Goal: Find specific page/section: Find specific page/section

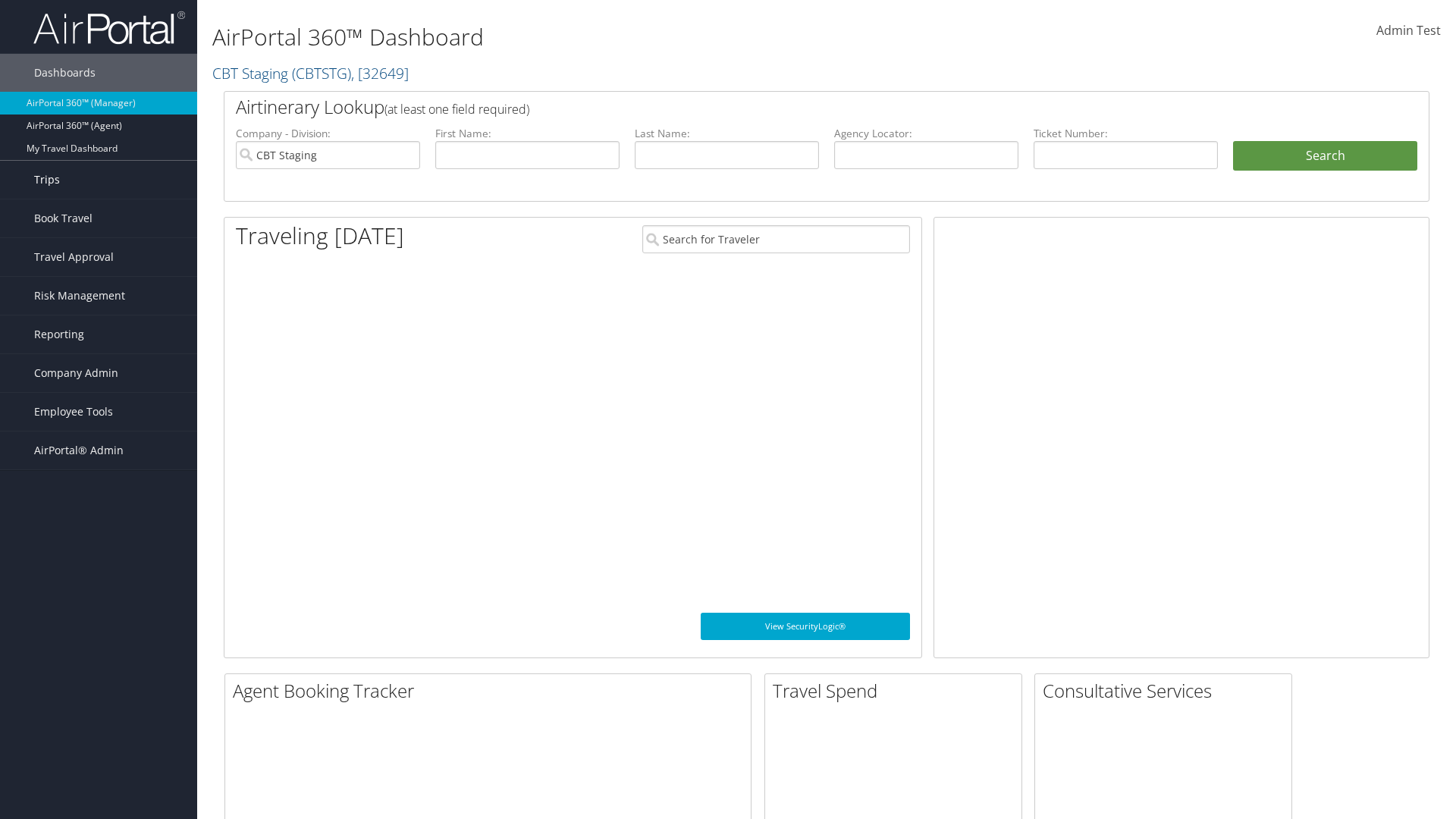
click at [99, 180] on link "Trips" at bounding box center [98, 179] width 197 height 37
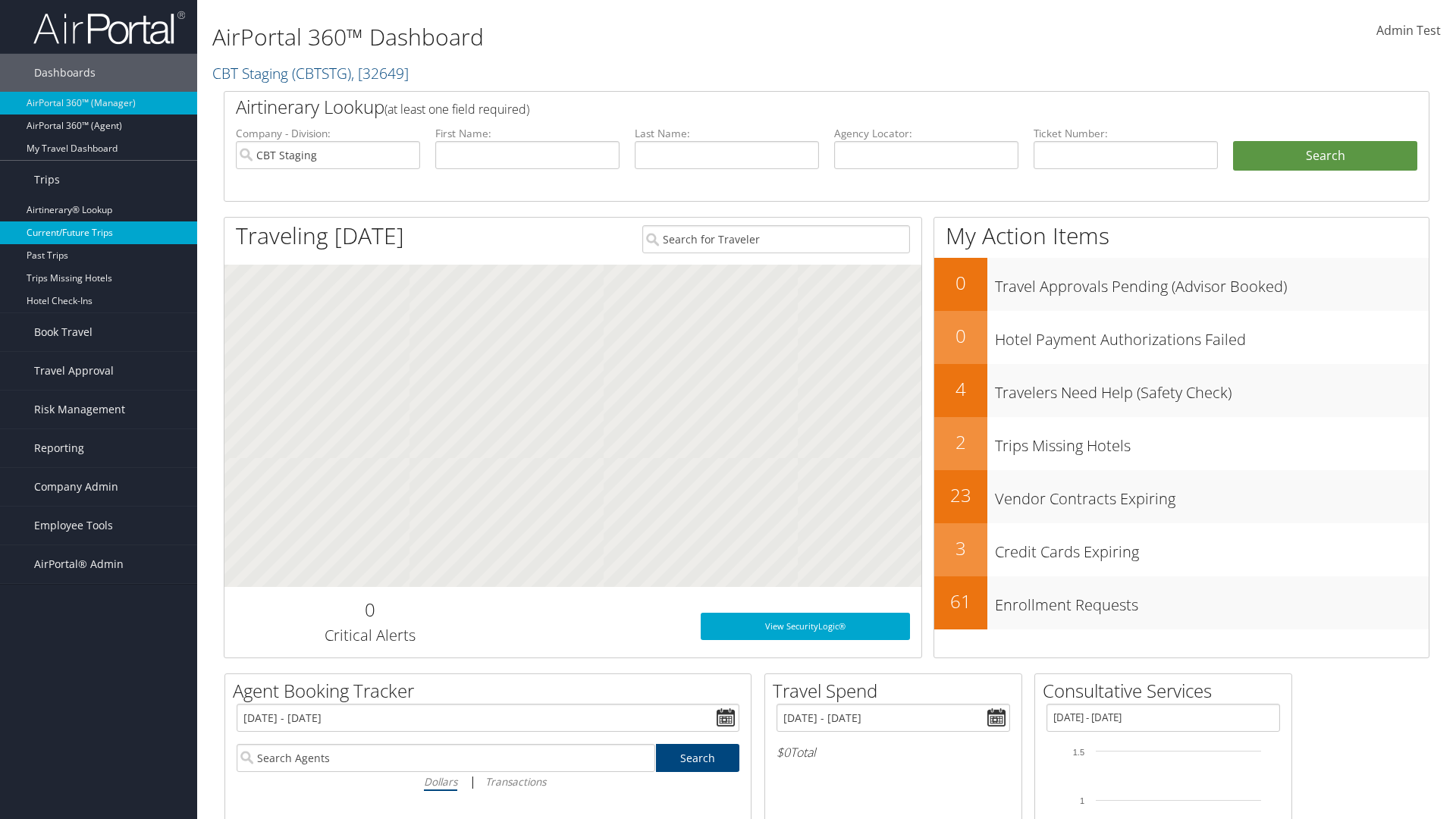
click at [99, 233] on link "Current/Future Trips" at bounding box center [98, 233] width 197 height 23
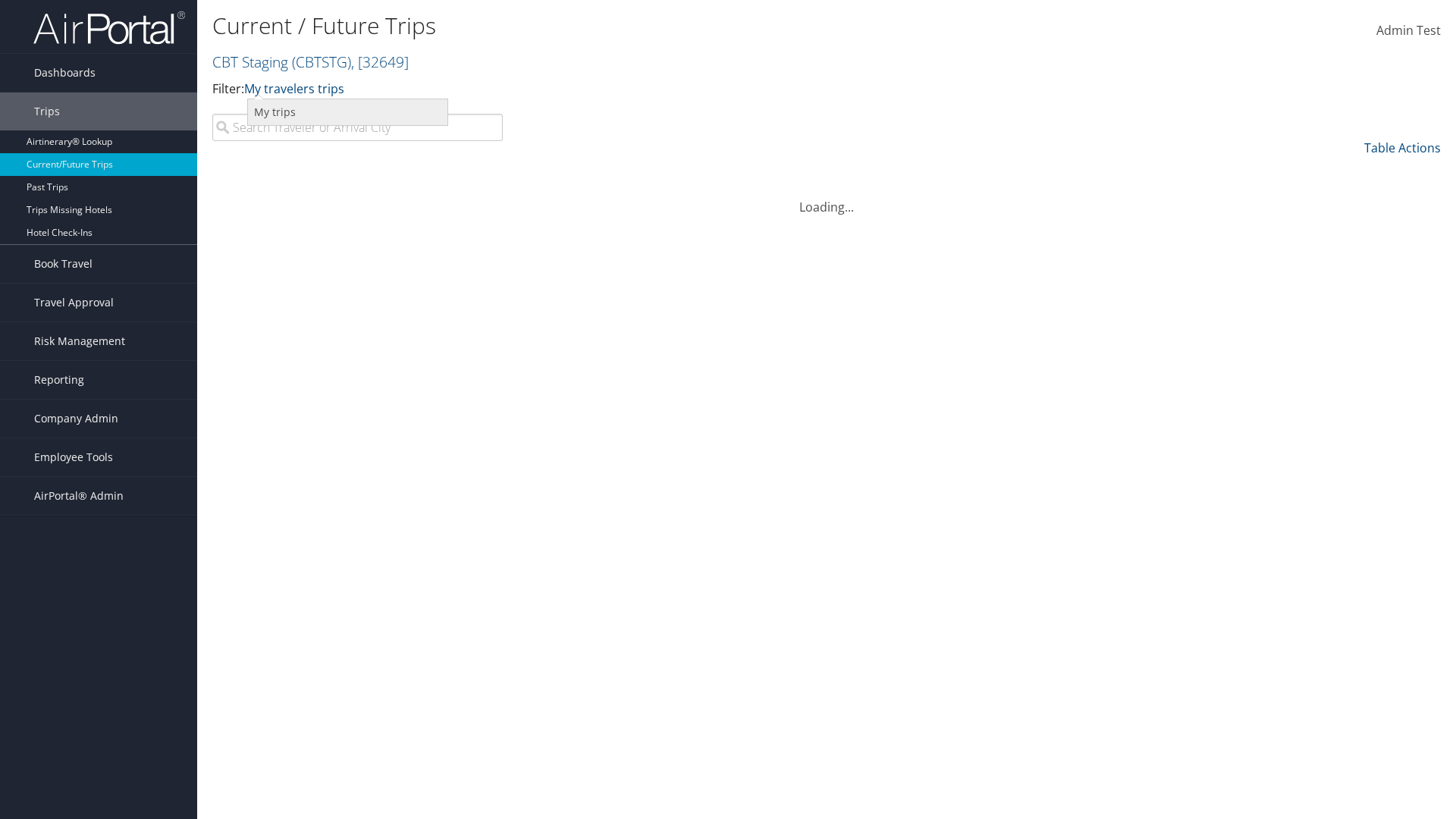
click at [348, 112] on link "My trips" at bounding box center [348, 112] width 200 height 26
click at [270, 88] on link "My trips" at bounding box center [267, 88] width 46 height 16
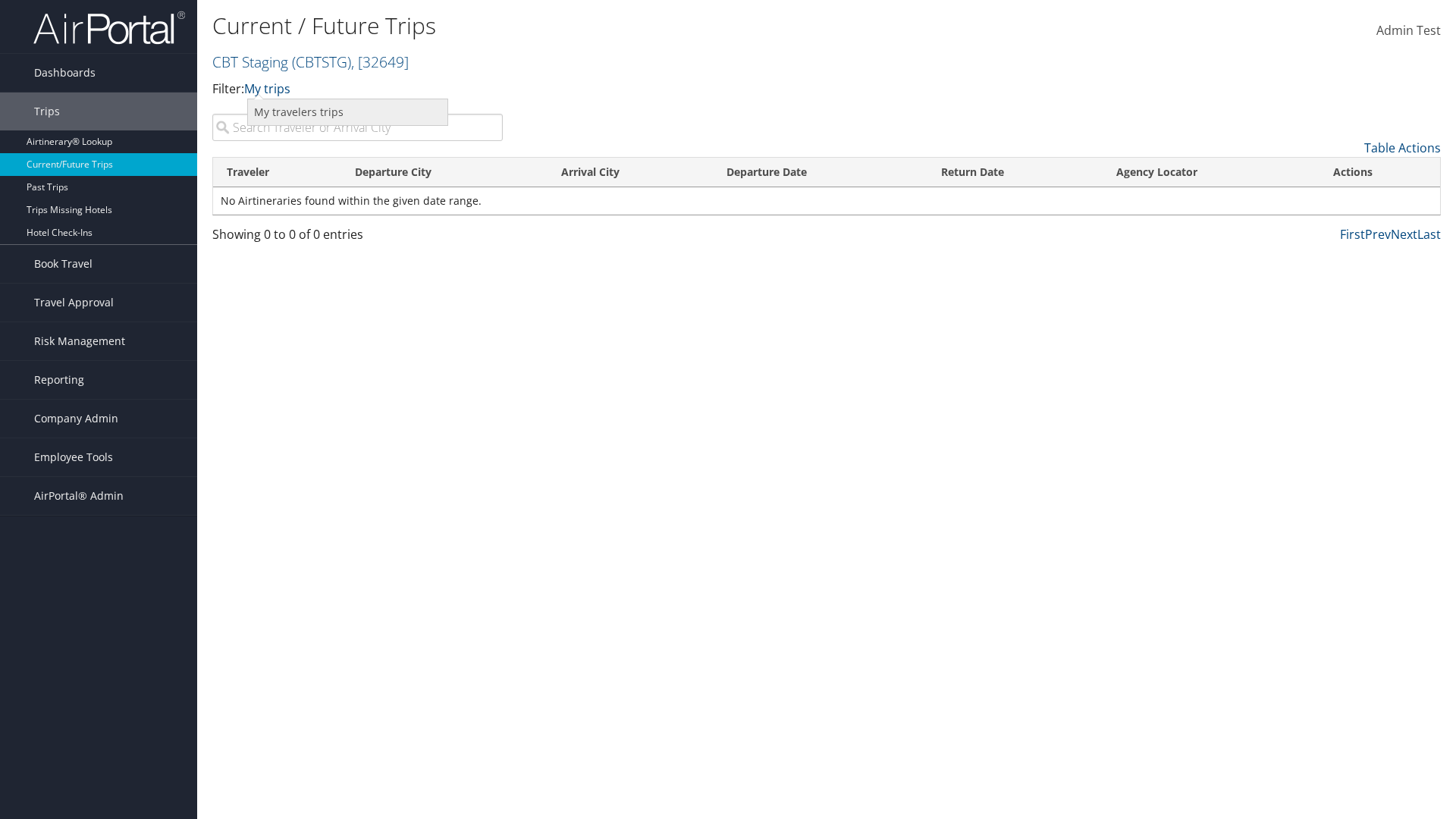
click at [348, 112] on link "My travelers trips" at bounding box center [348, 112] width 200 height 26
